Goal: Information Seeking & Learning: Learn about a topic

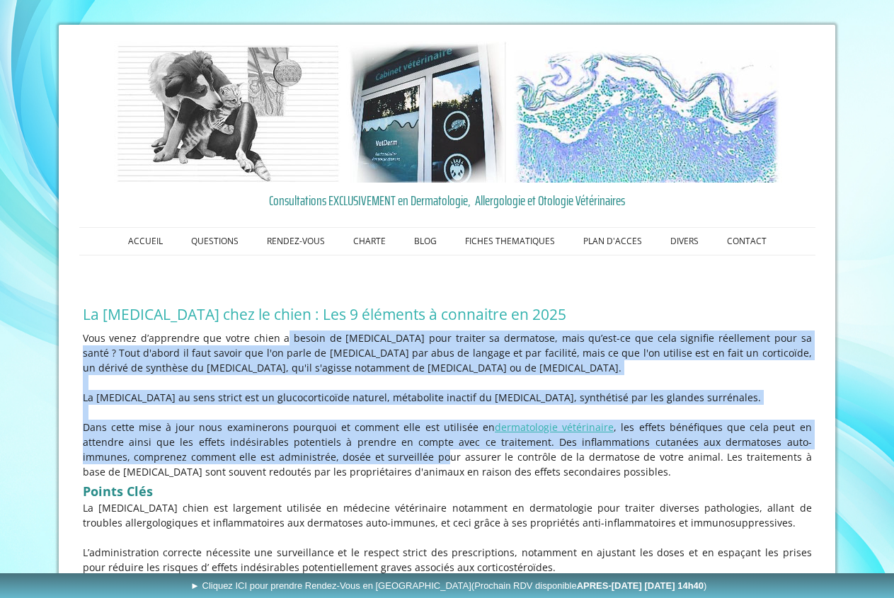
scroll to position [72, 0]
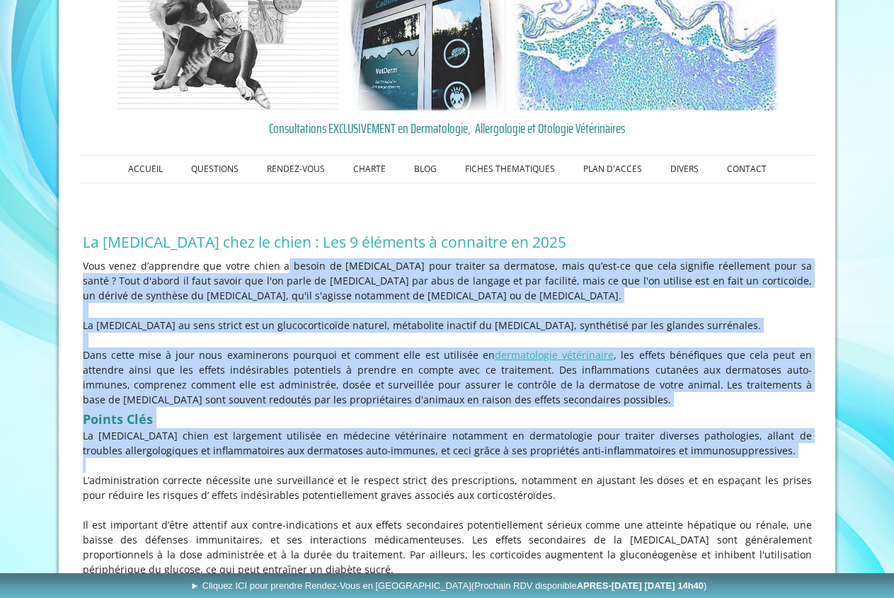
drag, startPoint x: 295, startPoint y: 357, endPoint x: 246, endPoint y: 466, distance: 119.2
click at [246, 466] on div "Vous venez d’apprendre que votre chien a besoin de [MEDICAL_DATA] pour traiter …" at bounding box center [447, 418] width 736 height 326
click at [316, 472] on p at bounding box center [447, 465] width 729 height 15
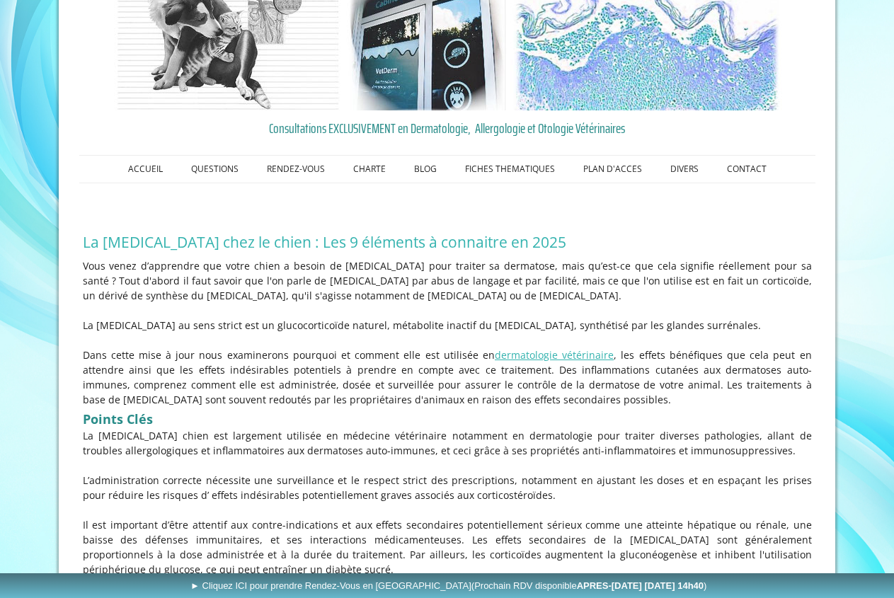
scroll to position [144, 0]
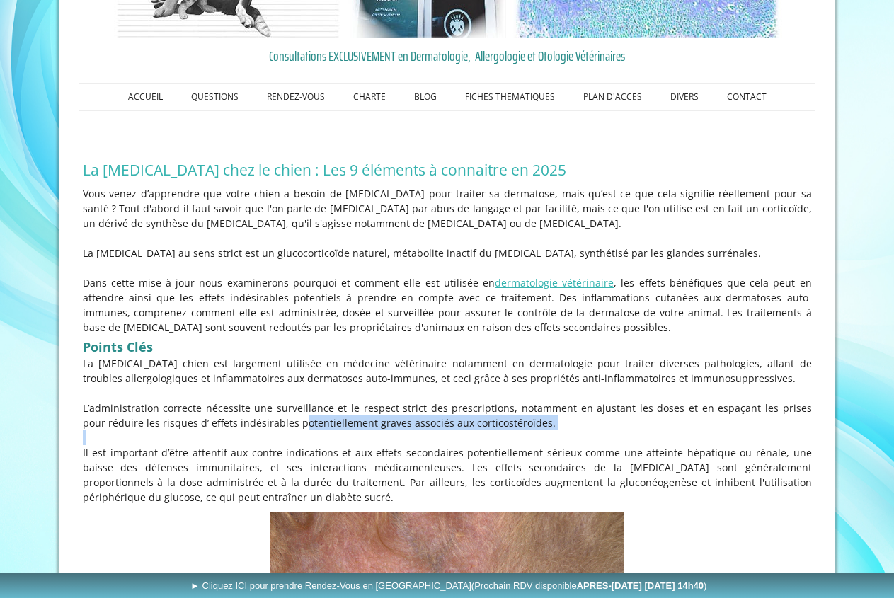
drag, startPoint x: 280, startPoint y: 427, endPoint x: 371, endPoint y: 451, distance: 94.5
click at [371, 451] on div "Vous venez d’apprendre que votre chien a besoin de [MEDICAL_DATA] pour traiter …" at bounding box center [447, 346] width 736 height 326
click at [371, 445] on p at bounding box center [447, 438] width 729 height 15
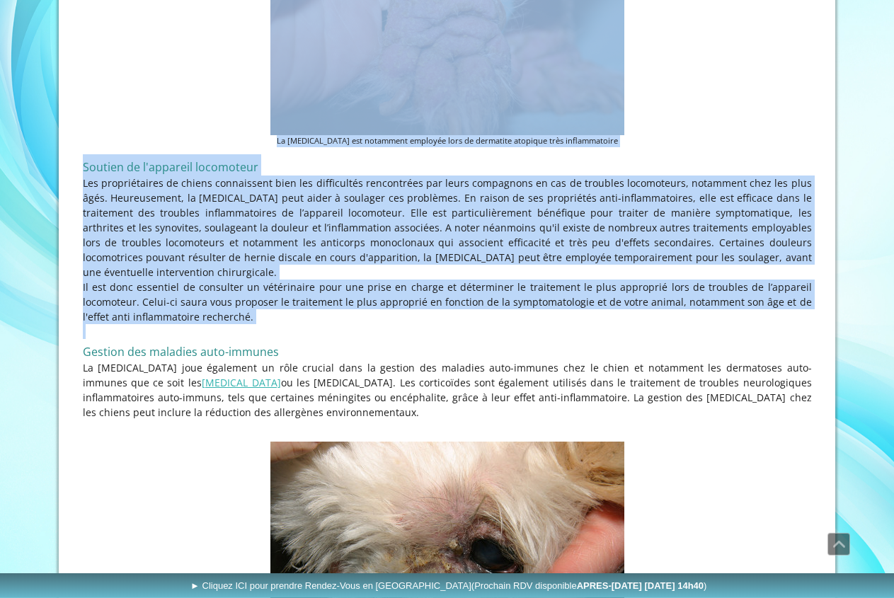
scroll to position [2095, 0]
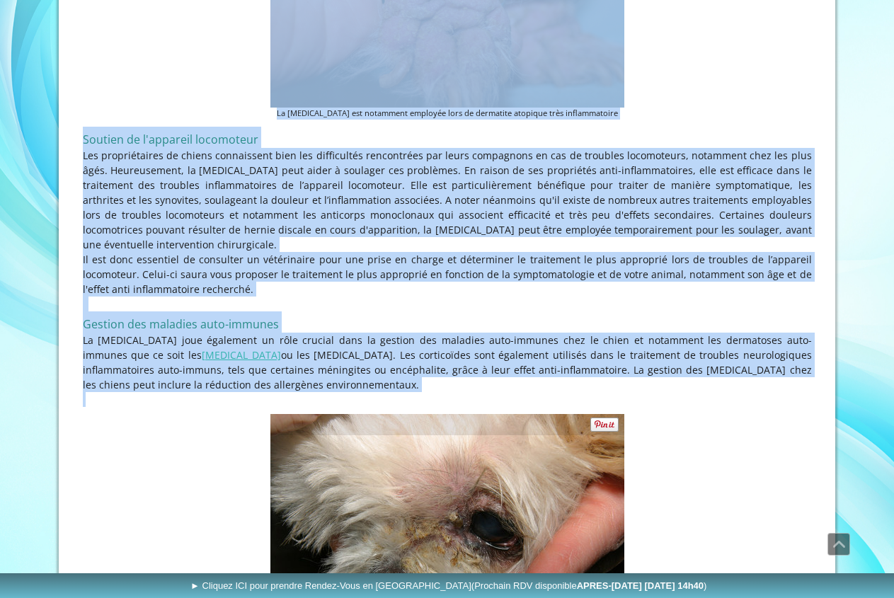
drag, startPoint x: 167, startPoint y: 389, endPoint x: 211, endPoint y: 433, distance: 62.1
click at [211, 433] on figure "Le [MEDICAL_DATA] foliacé, une dermatose auto-immune, est l'une des indication …" at bounding box center [447, 544] width 729 height 260
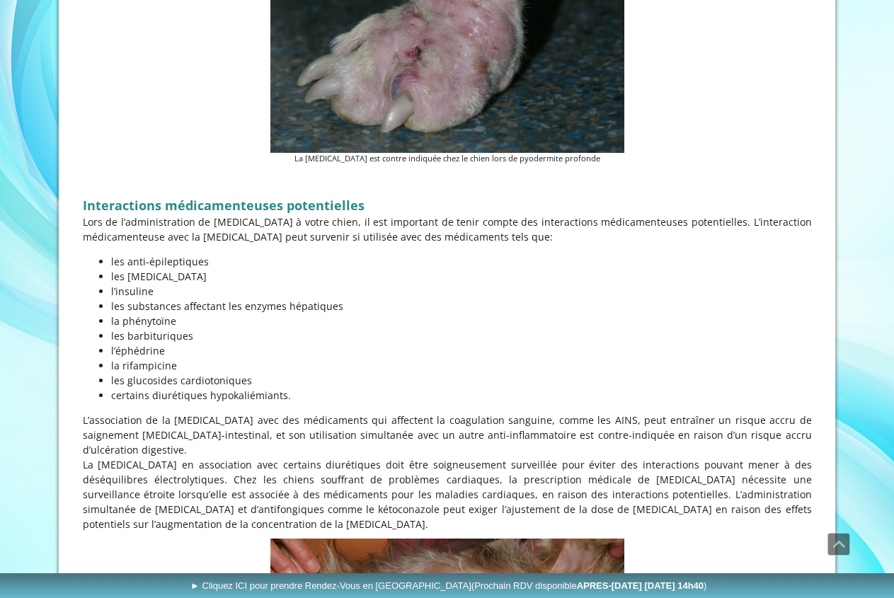
scroll to position [5522, 0]
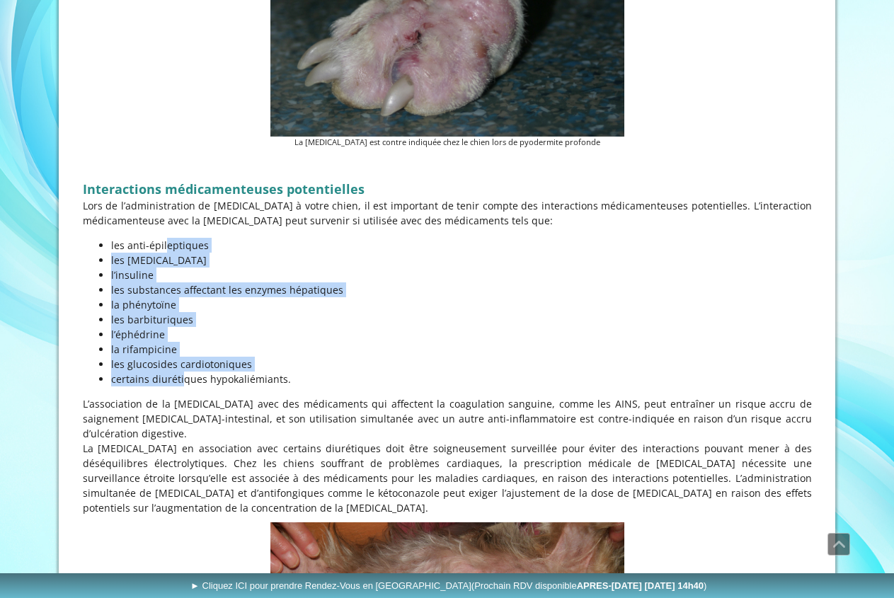
drag, startPoint x: 125, startPoint y: 273, endPoint x: 94, endPoint y: 143, distance: 133.3
click at [94, 238] on ul "les anti-épileptiques les [MEDICAL_DATA] l’insuline les substances affectant le…" at bounding box center [447, 312] width 729 height 149
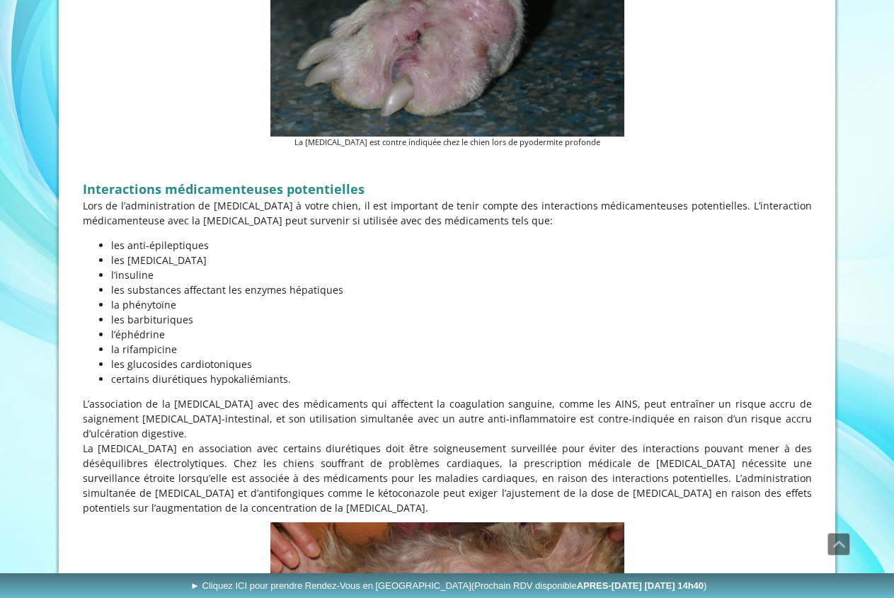
drag, startPoint x: 82, startPoint y: 208, endPoint x: 90, endPoint y: 206, distance: 8.1
click at [90, 206] on div "Interactions médicamenteuses potentielles Lors de l’administration de [MEDICAL_…" at bounding box center [447, 335] width 736 height 367
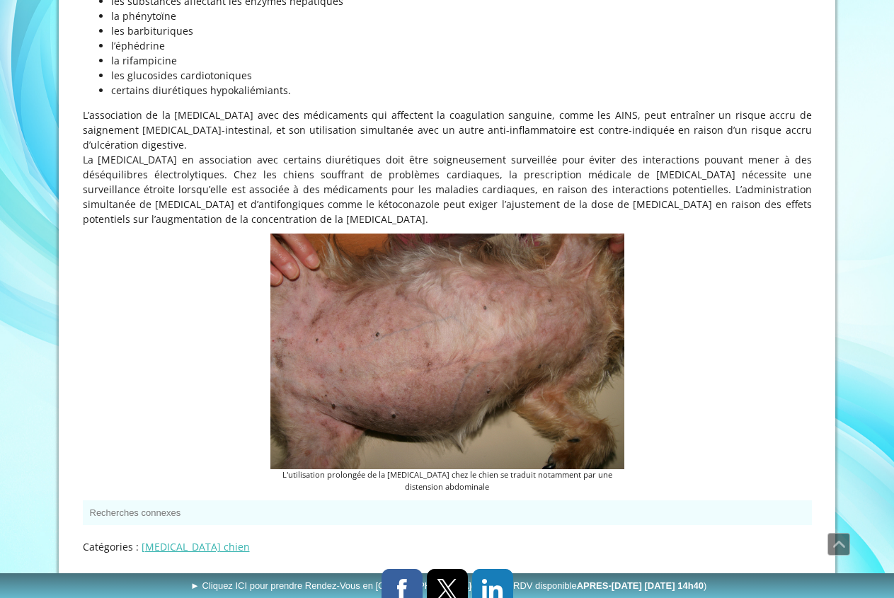
scroll to position [5233, 0]
